Goal: Complete application form

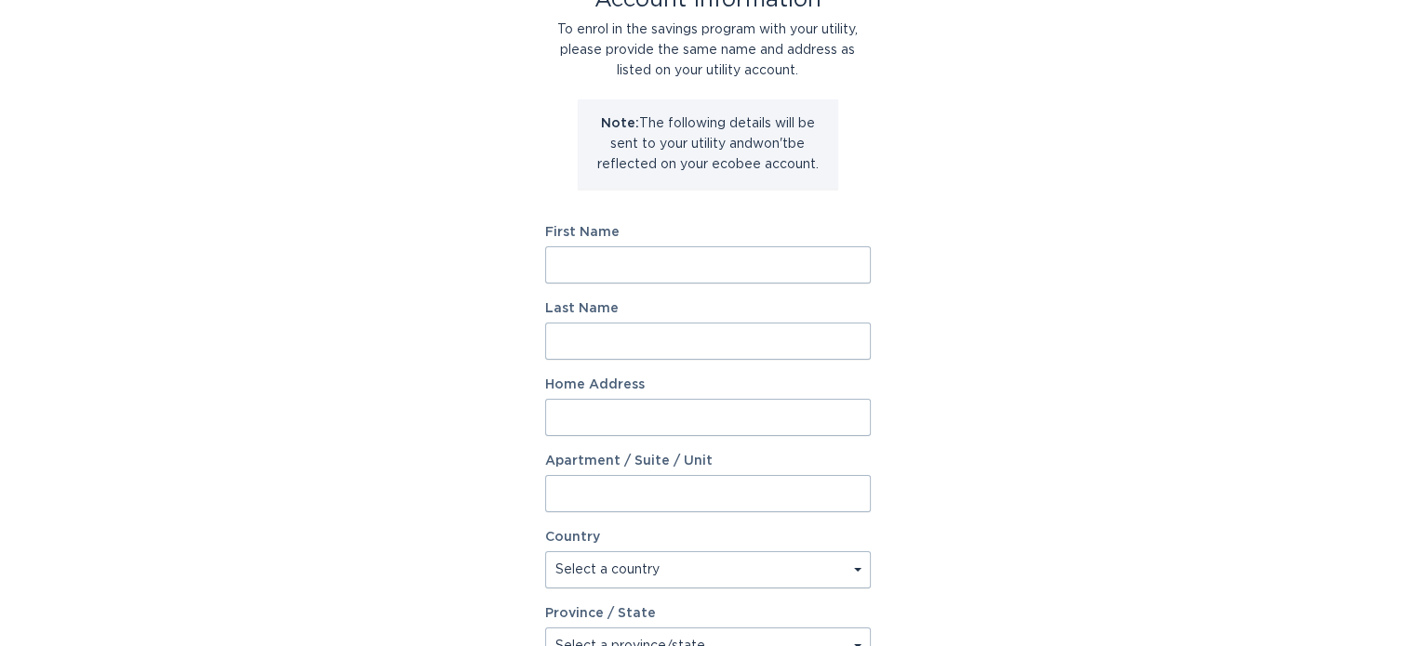
scroll to position [93, 0]
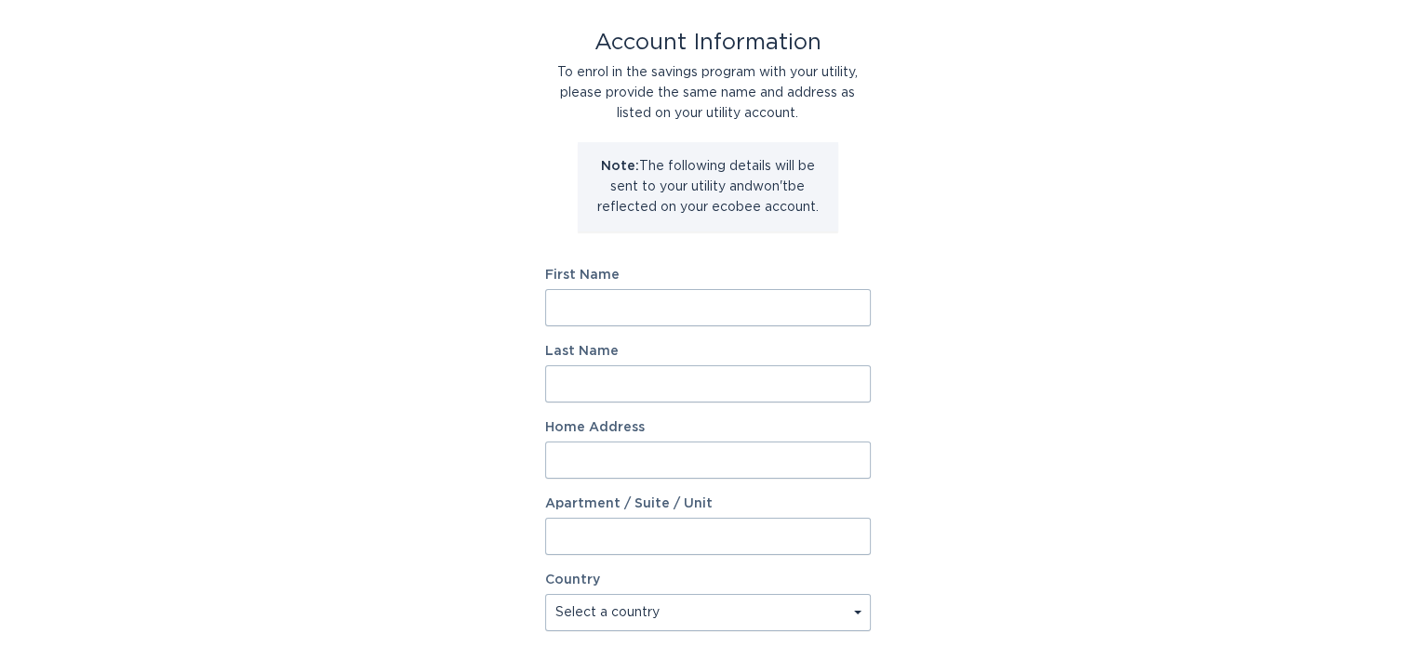
click at [658, 306] on input "First Name" at bounding box center [708, 307] width 326 height 37
type input "[PERSON_NAME]"
type input "[STREET_ADDRESS][US_STATE]"
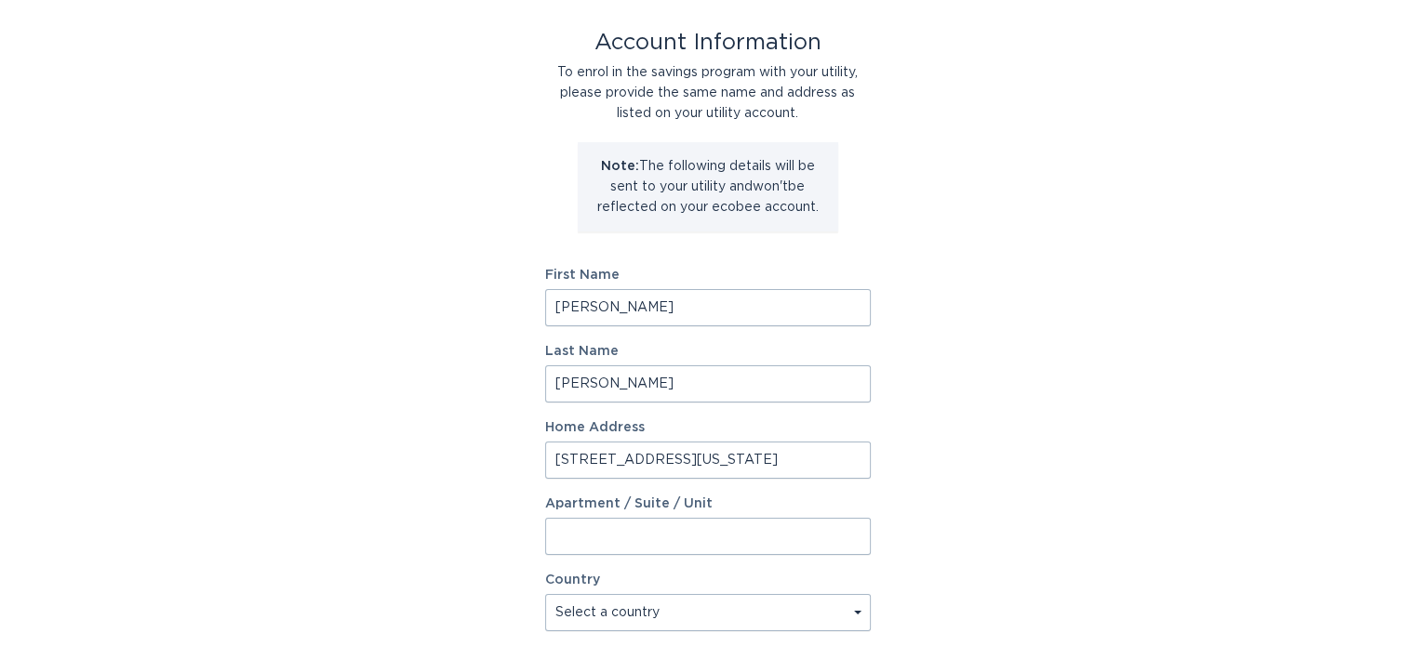
select select "US"
type input "Phoenix"
type input "85016"
select select "AZ"
click at [721, 541] on input "Apartment / Suite / Unit" at bounding box center [708, 536] width 326 height 37
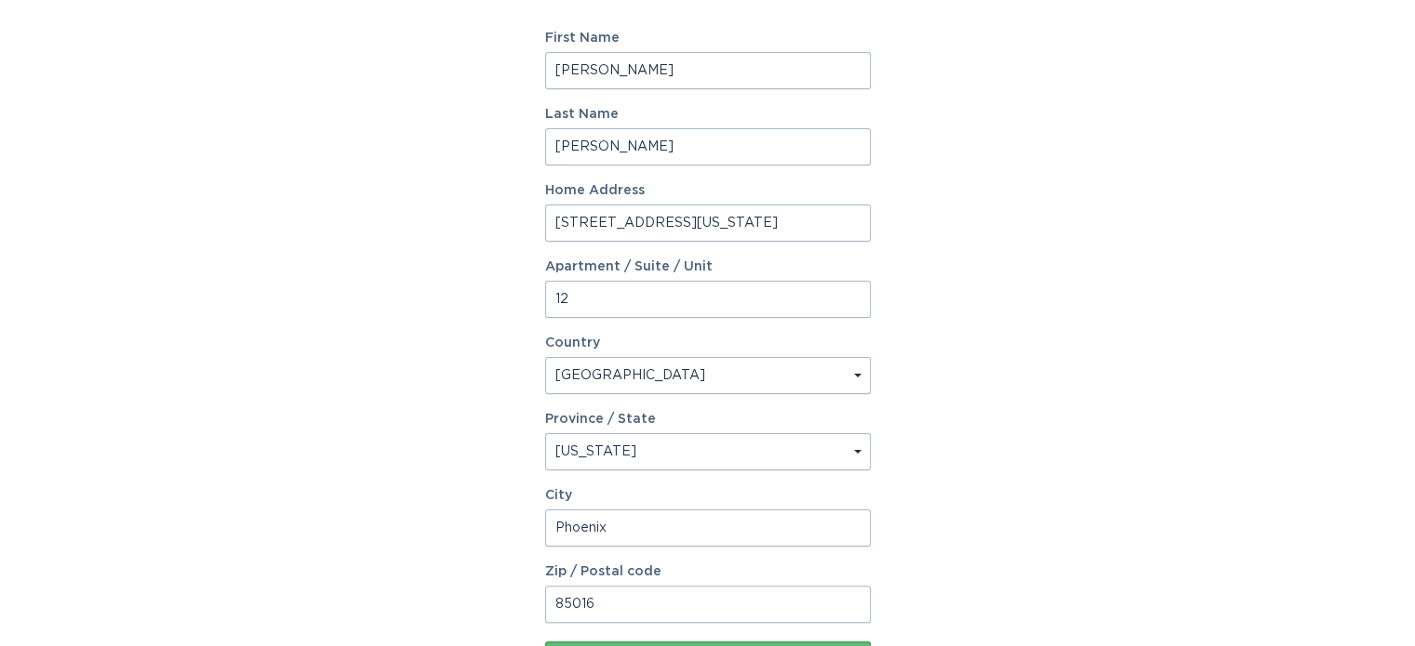
scroll to position [465, 0]
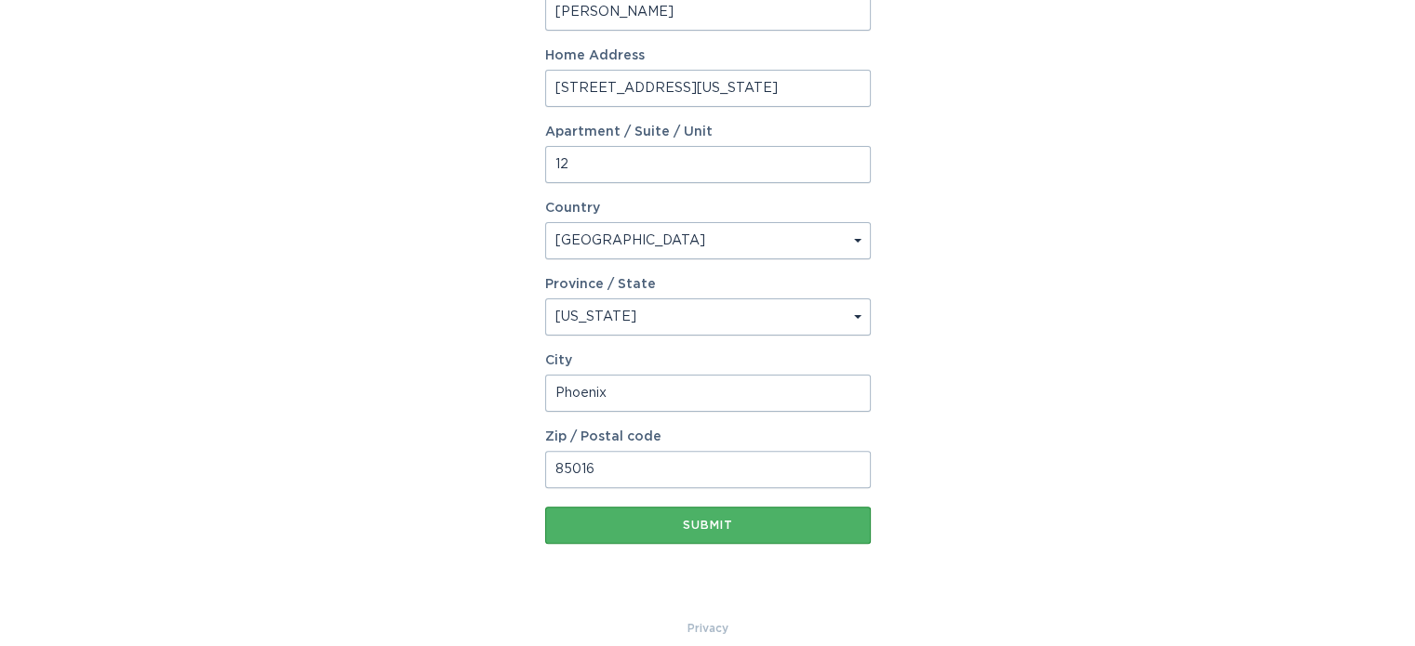
type input "12"
click at [731, 520] on div "Submit" at bounding box center [707, 525] width 307 height 11
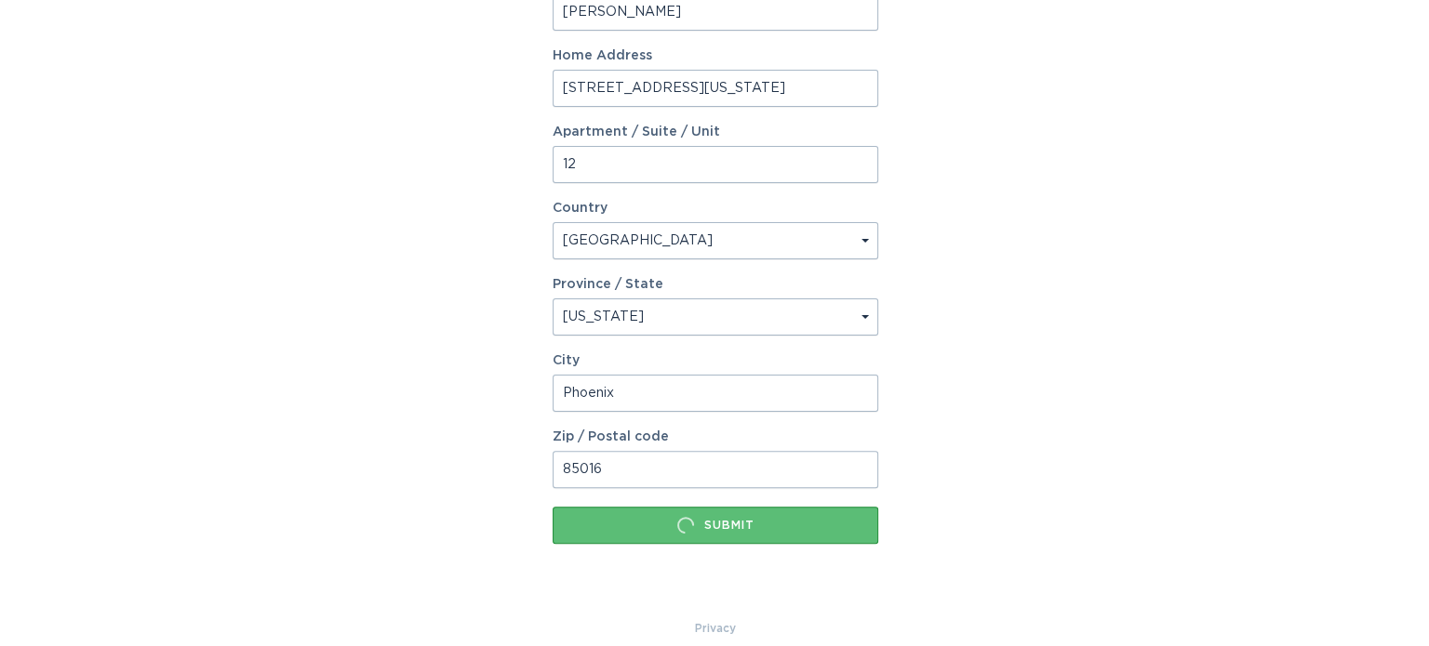
scroll to position [0, 0]
